Goal: Find specific page/section: Find specific page/section

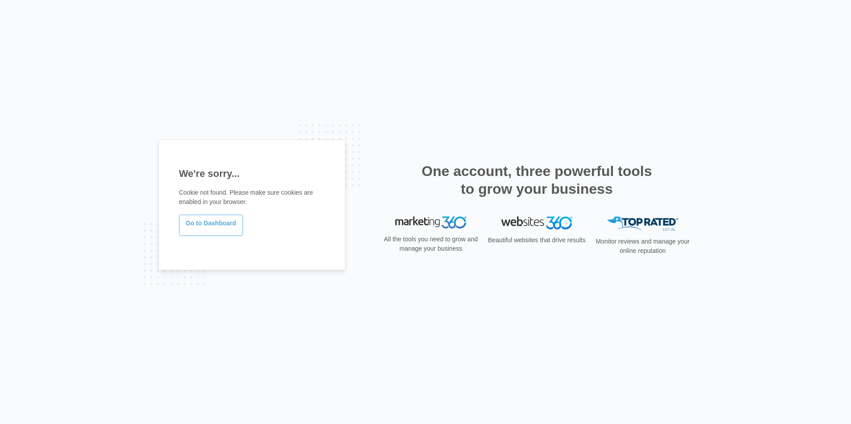
click at [205, 219] on link "Go to Dashboard" at bounding box center [211, 225] width 64 height 21
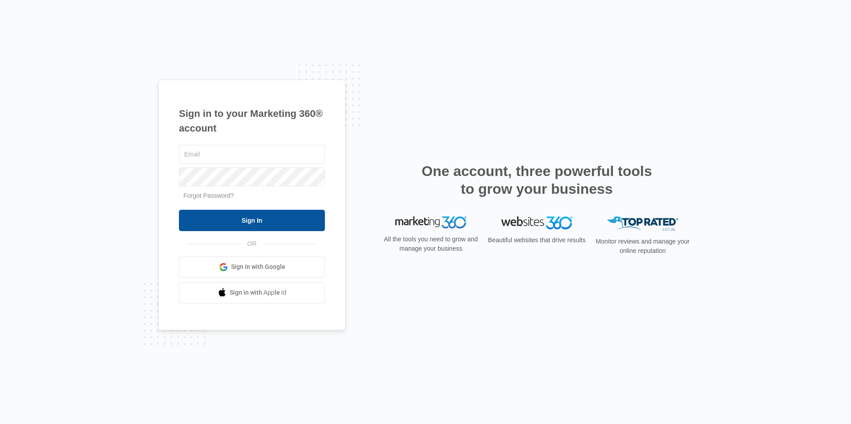
type input "ridgeassist@vintage-corp.com"
click at [284, 211] on input "Sign In" at bounding box center [252, 220] width 146 height 21
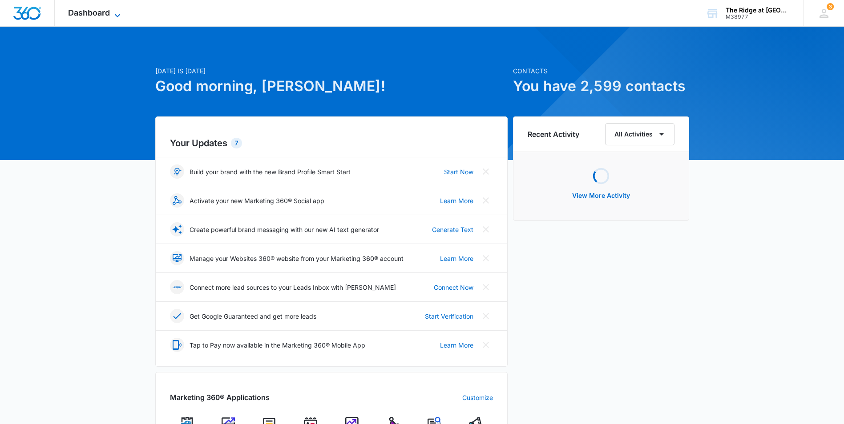
click at [106, 17] on span "Dashboard" at bounding box center [89, 12] width 42 height 9
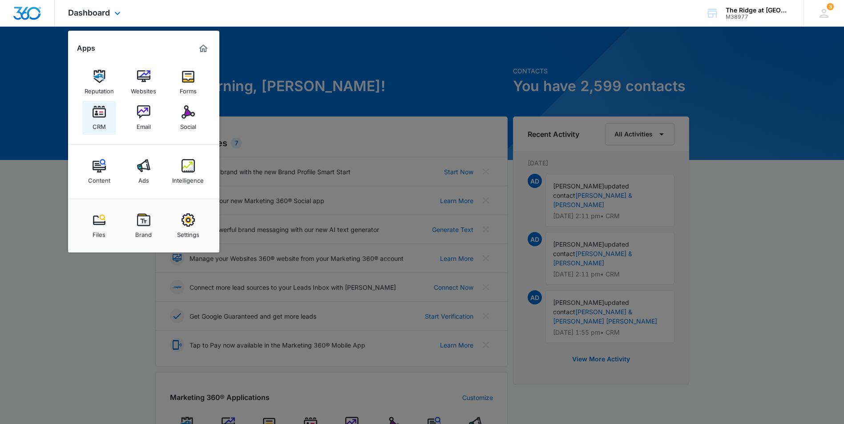
click at [109, 117] on link "CRM" at bounding box center [99, 118] width 34 height 34
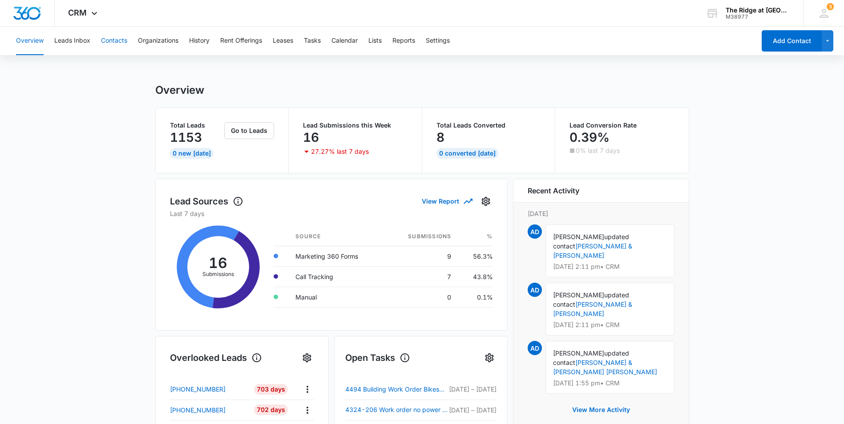
click at [118, 40] on button "Contacts" at bounding box center [114, 41] width 26 height 28
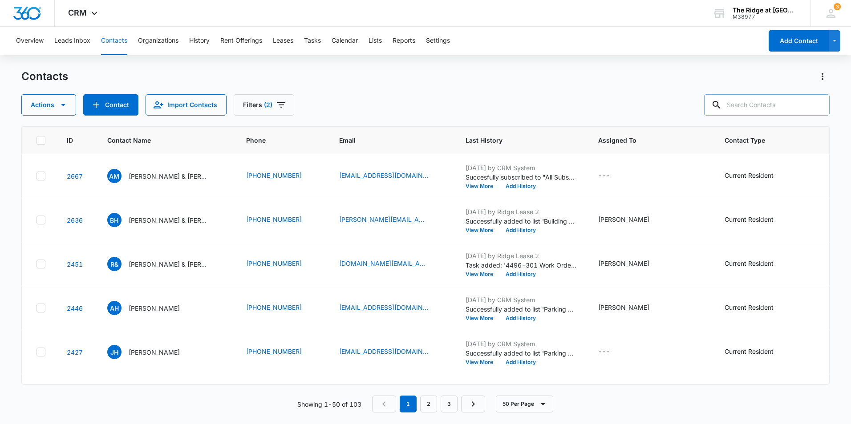
click at [782, 106] on input "text" at bounding box center [766, 104] width 125 height 21
paste input "d"
type input "[PERSON_NAME]"
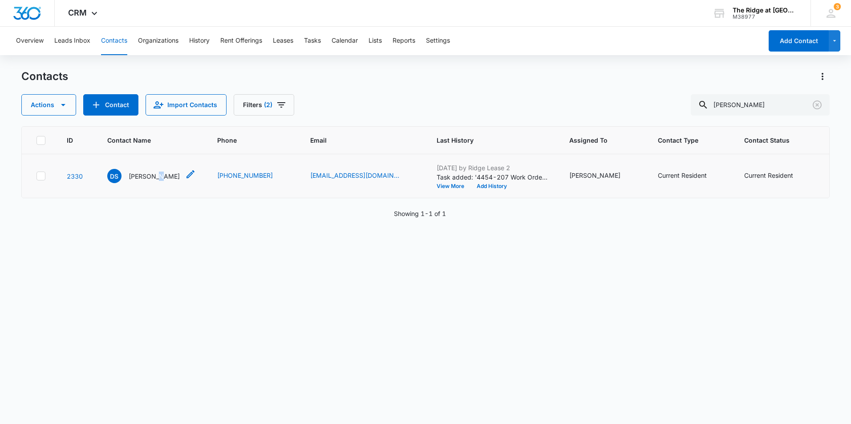
click at [154, 177] on p "[PERSON_NAME]" at bounding box center [154, 176] width 51 height 9
